Goal: Task Accomplishment & Management: Use online tool/utility

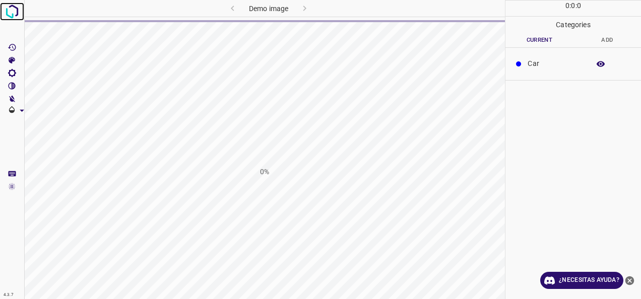
click at [10, 19] on img at bounding box center [12, 12] width 18 height 18
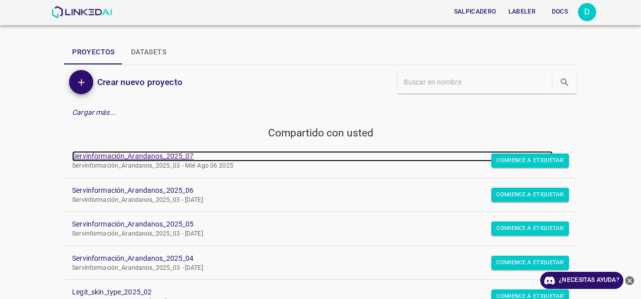
click at [176, 153] on link "Servinformación_Arandanos_2025_07" at bounding box center [312, 156] width 481 height 11
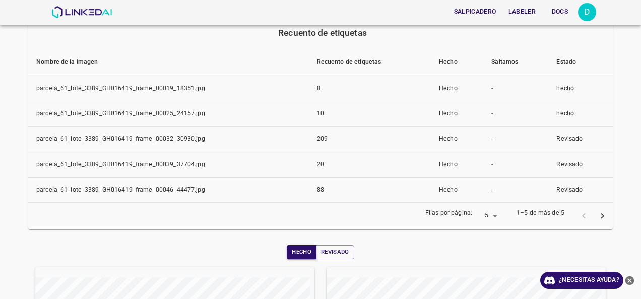
scroll to position [91, 0]
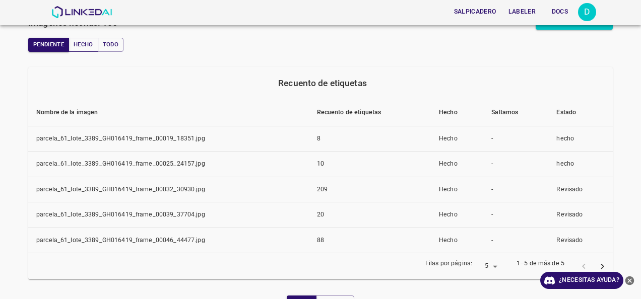
click at [79, 43] on font "Hecho" at bounding box center [84, 45] width 20 height 10
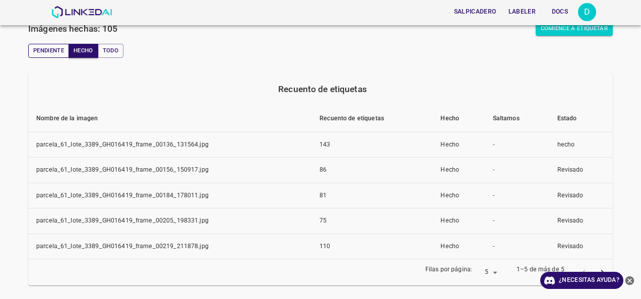
scroll to position [0, 0]
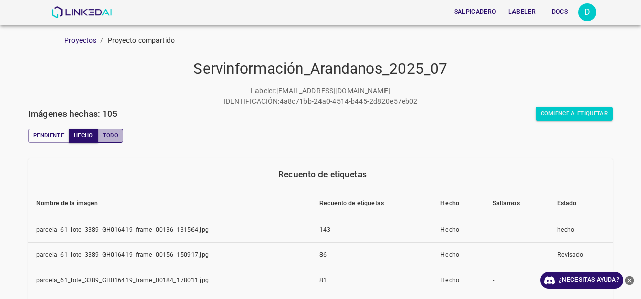
click at [104, 137] on font "Todo" at bounding box center [111, 136] width 16 height 10
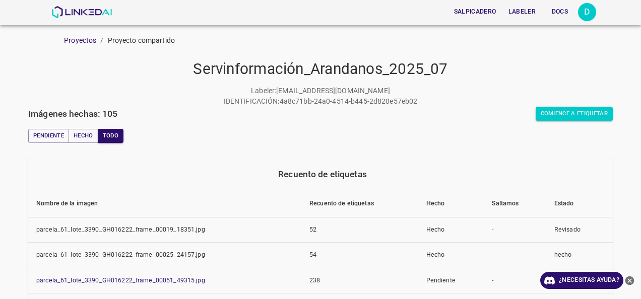
scroll to position [151, 0]
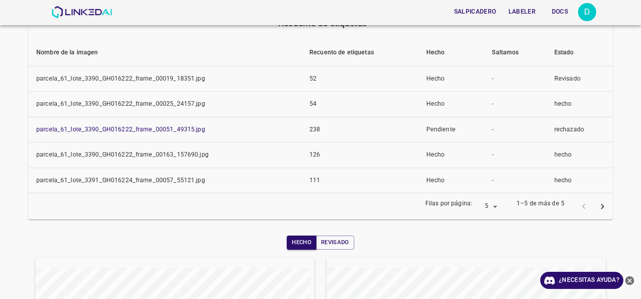
click at [598, 204] on icon "página siguiente" at bounding box center [602, 207] width 11 height 11
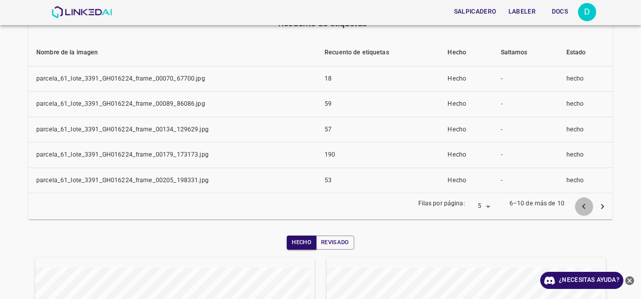
click at [578, 202] on icon "página anterior" at bounding box center [583, 207] width 11 height 11
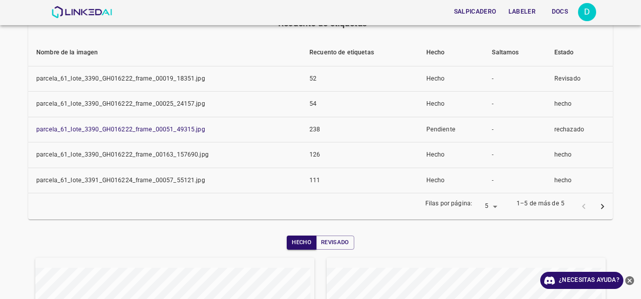
click at [17, 4] on div "Salpicadero Labeler Docs D" at bounding box center [320, 12] width 641 height 25
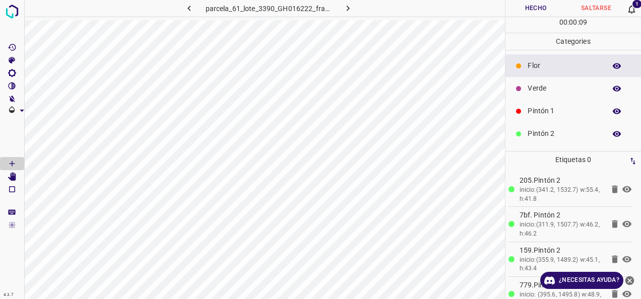
click at [503, 2] on div at bounding box center [450, 8] width 110 height 17
click at [532, 12] on button "Hecho" at bounding box center [535, 8] width 60 height 17
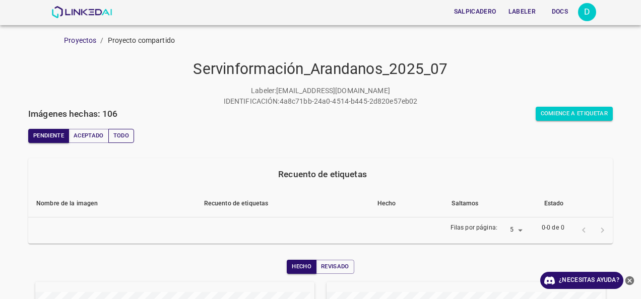
click at [116, 133] on button "Todo" at bounding box center [121, 136] width 26 height 14
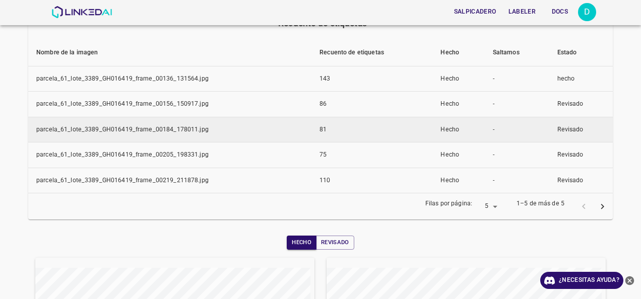
scroll to position [101, 0]
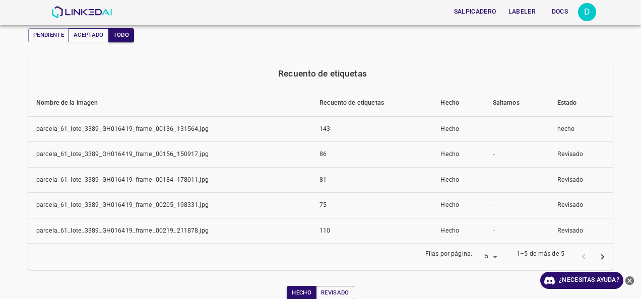
click at [82, 31] on button "Aceptado" at bounding box center [89, 35] width 40 height 14
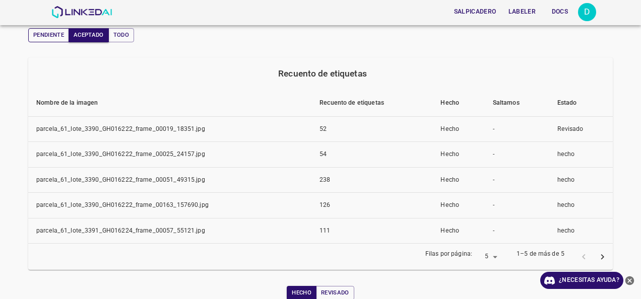
click at [33, 31] on button "Pendiente" at bounding box center [48, 35] width 41 height 14
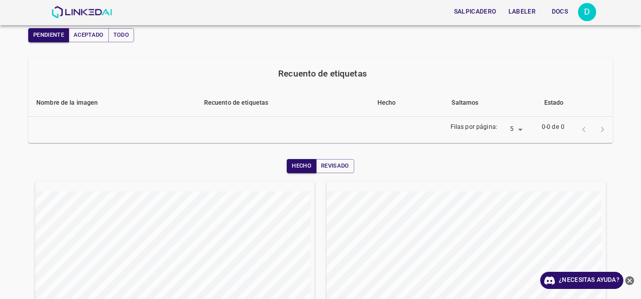
scroll to position [50, 0]
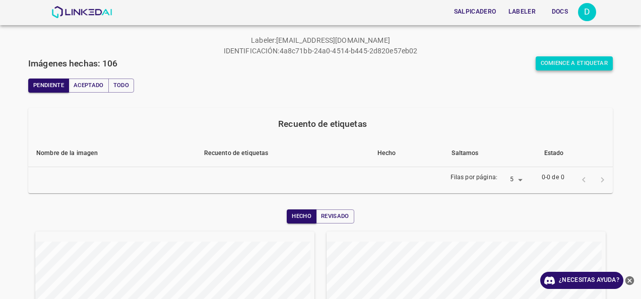
click at [536, 68] on button "Comience a etiquetar" at bounding box center [575, 63] width 78 height 14
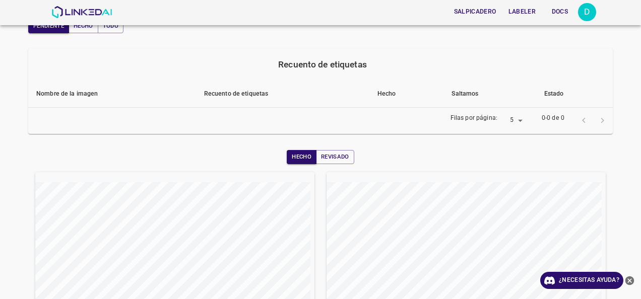
scroll to position [59, 0]
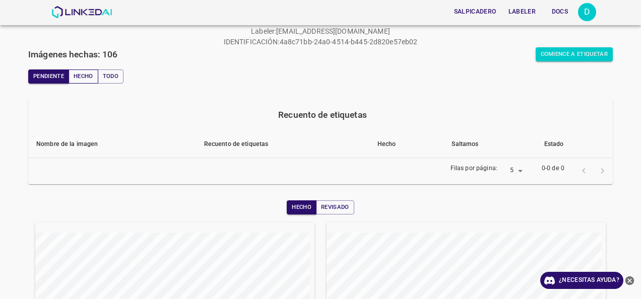
click at [87, 76] on font "Hecho" at bounding box center [84, 77] width 20 height 10
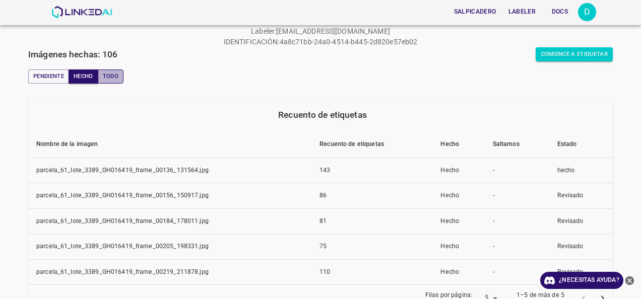
click at [107, 75] on button "Todo" at bounding box center [111, 77] width 26 height 14
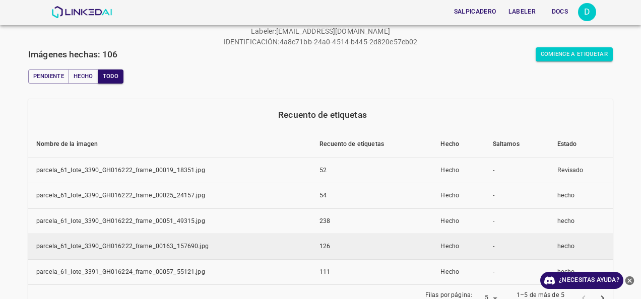
scroll to position [160, 0]
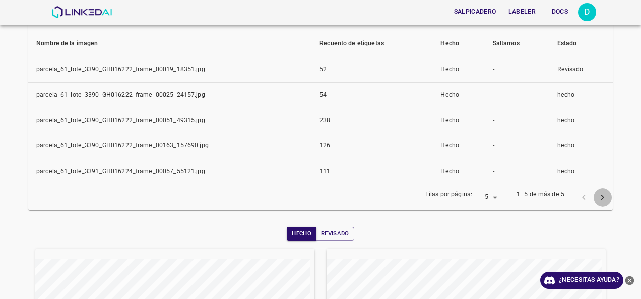
click at [597, 198] on icon "página siguiente" at bounding box center [602, 197] width 11 height 11
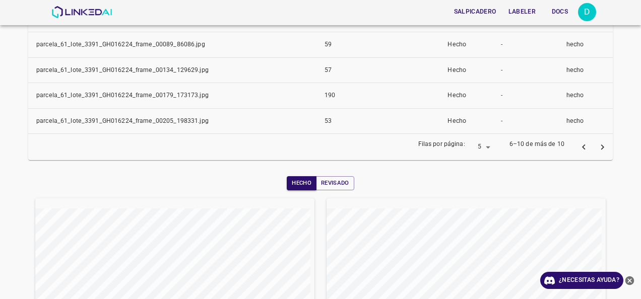
click at [596, 198] on div "Servinformación_Arandanos_2025_07 Labeler : [EMAIL_ADDRESS][DOMAIN_NAME] IDENTI…" at bounding box center [320, 105] width 641 height 541
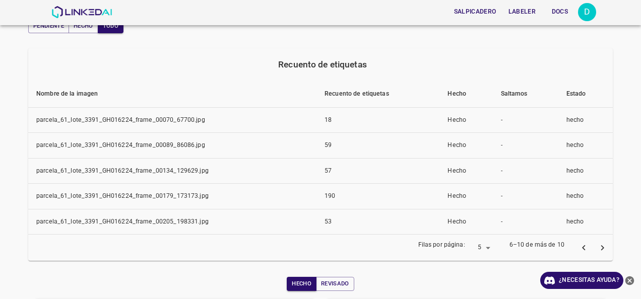
click at [597, 246] on icon "página siguiente" at bounding box center [602, 248] width 11 height 11
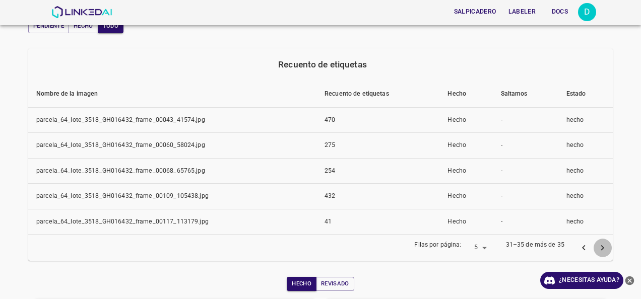
click at [597, 246] on icon "página siguiente" at bounding box center [602, 248] width 11 height 11
